Goal: Find contact information

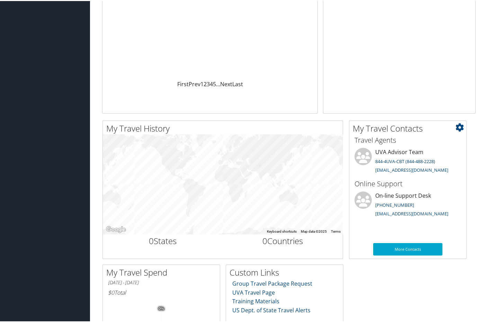
scroll to position [104, 0]
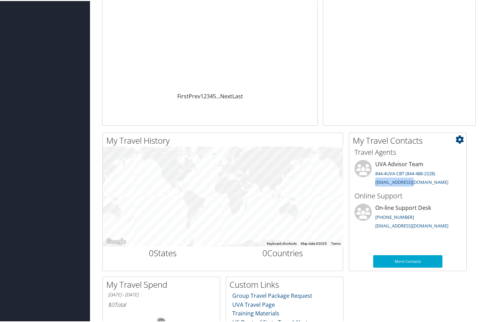
drag, startPoint x: 415, startPoint y: 179, endPoint x: 374, endPoint y: 183, distance: 40.3
click at [374, 183] on li "UVA Advisor Team 844-4UVA-CBT (844-488-2228) [EMAIL_ADDRESS][DOMAIN_NAME]" at bounding box center [407, 173] width 113 height 28
drag, startPoint x: 374, startPoint y: 183, endPoint x: 394, endPoint y: 183, distance: 19.4
copy link "[EMAIL_ADDRESS][DOMAIN_NAME]"
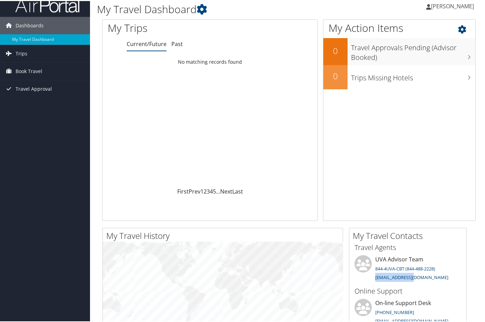
scroll to position [0, 0]
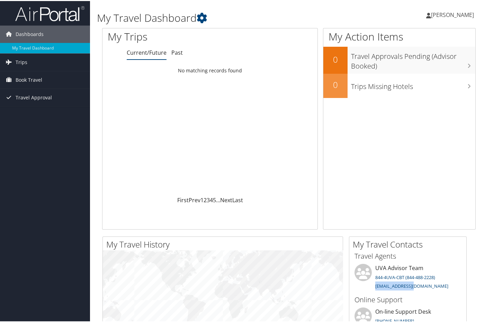
click at [439, 12] on span "[PERSON_NAME]" at bounding box center [452, 14] width 43 height 8
